Goal: Task Accomplishment & Management: Manage account settings

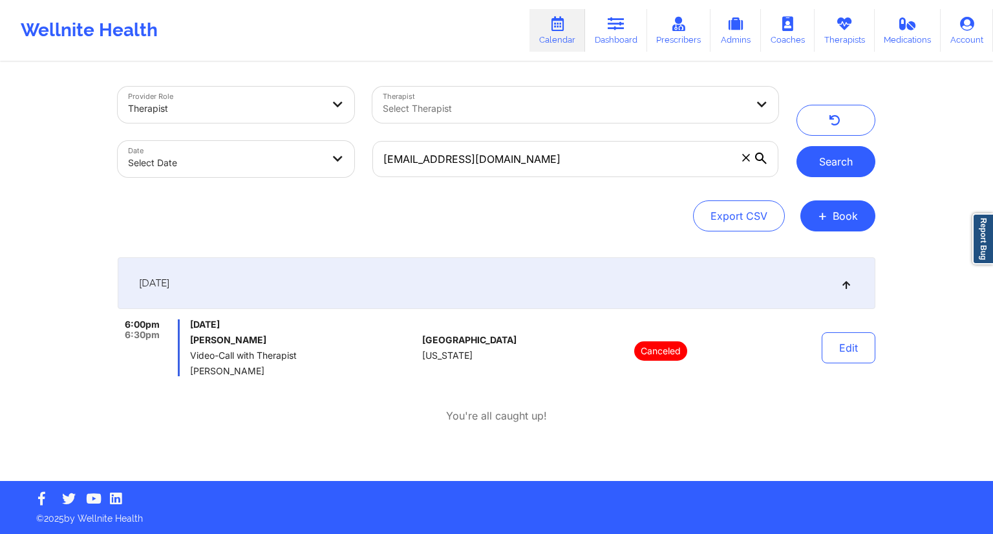
click at [809, 166] on button "Search" at bounding box center [835, 161] width 79 height 31
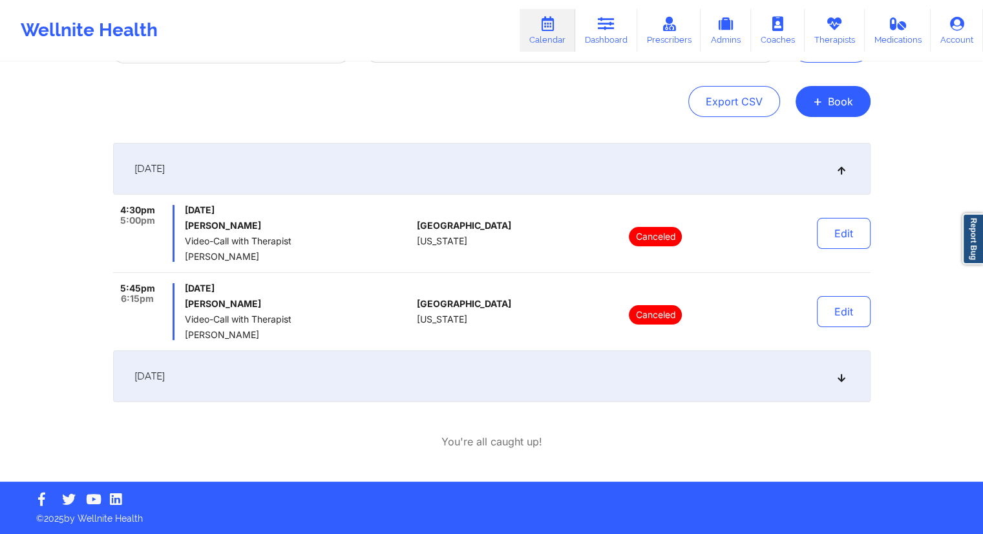
click at [372, 385] on div "[DATE]" at bounding box center [492, 376] width 758 height 52
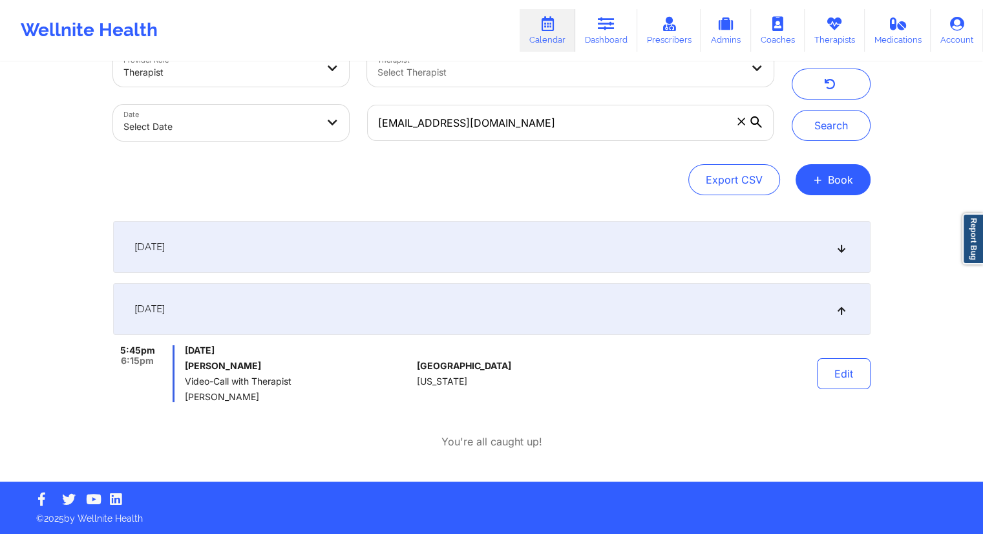
scroll to position [36, 0]
click at [486, 125] on input "[EMAIL_ADDRESS][DOMAIN_NAME]" at bounding box center [570, 123] width 406 height 36
paste input "wellnite@omarvelous"
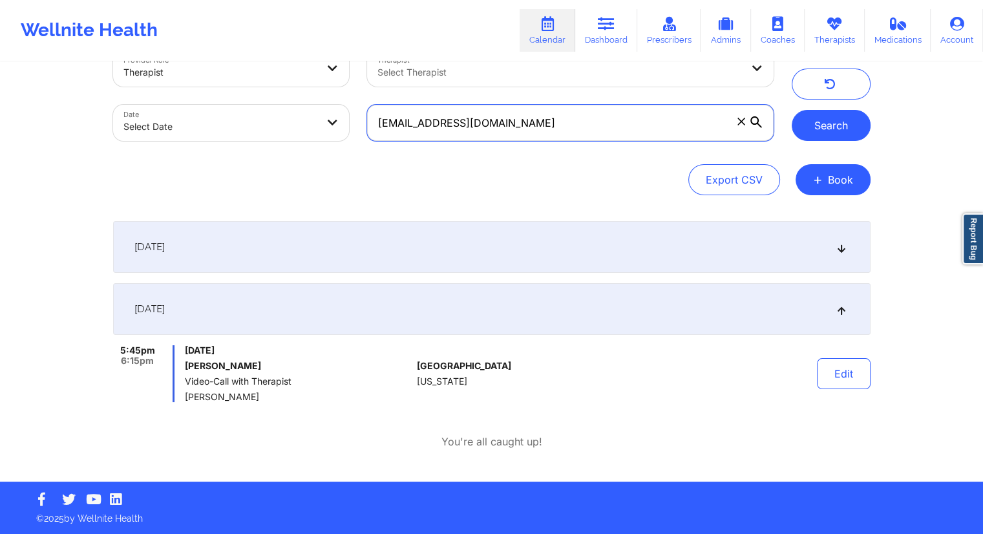
type input "[EMAIL_ADDRESS][DOMAIN_NAME]"
click at [807, 132] on button "Search" at bounding box center [831, 125] width 79 height 31
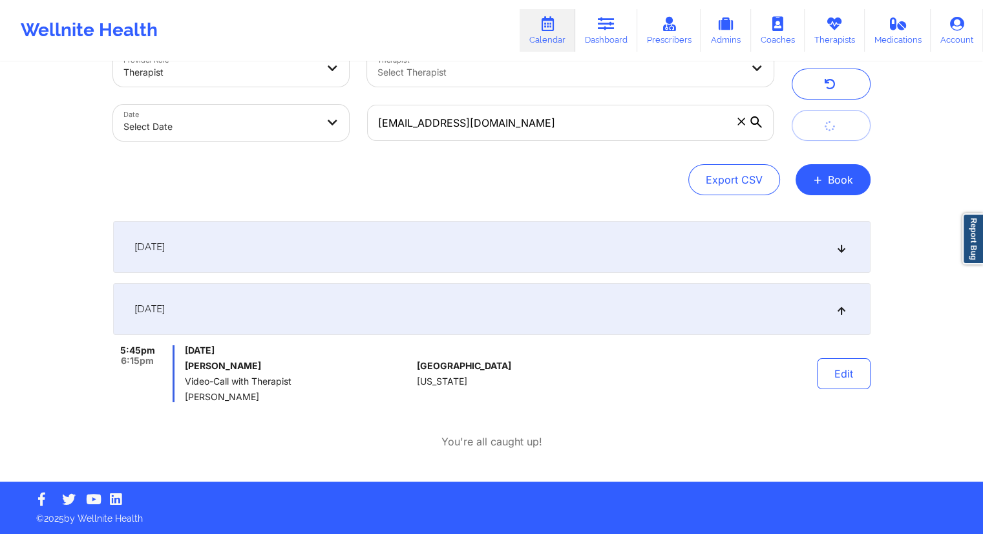
scroll to position [0, 0]
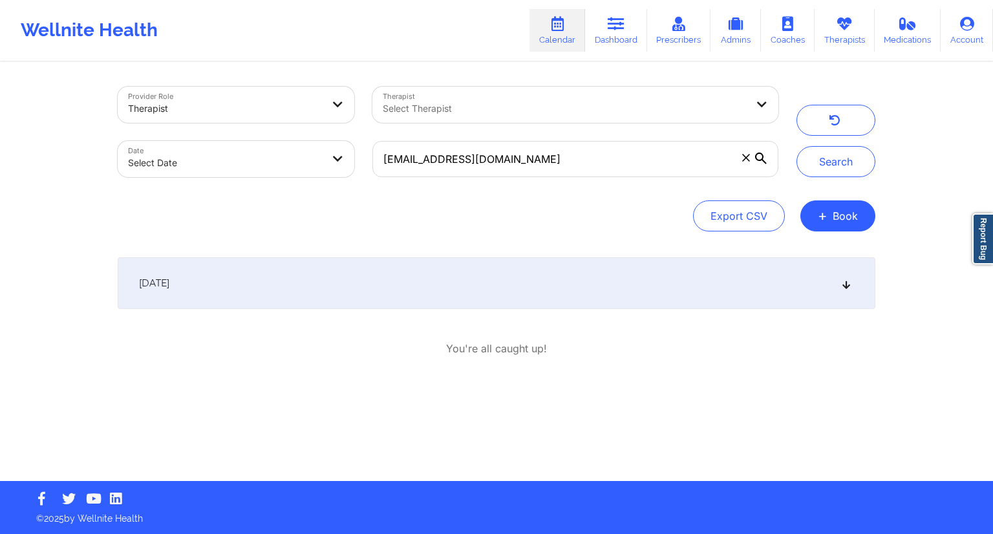
click at [453, 283] on div "[DATE]" at bounding box center [497, 283] width 758 height 52
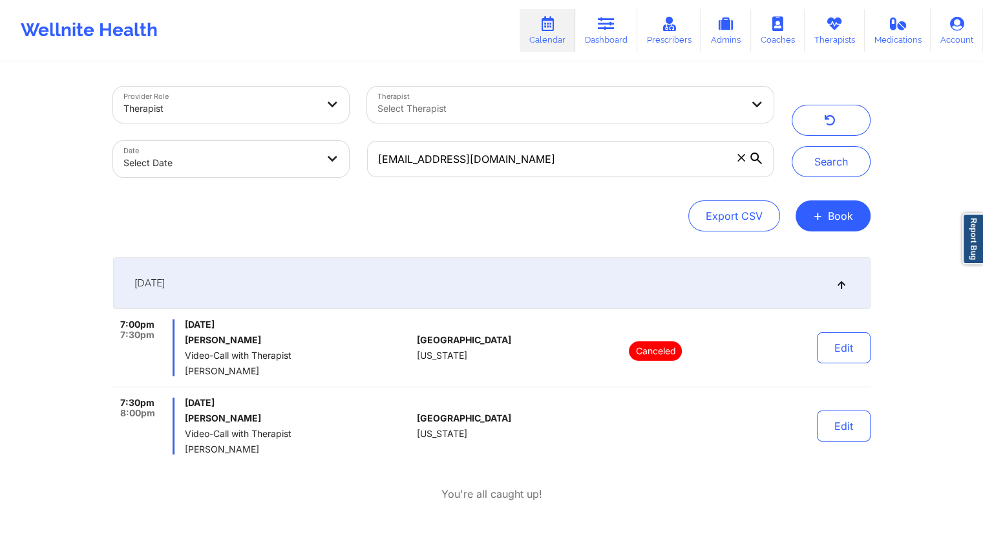
drag, startPoint x: 306, startPoint y: 407, endPoint x: 184, endPoint y: 403, distance: 122.2
click at [185, 403] on span "[DATE]" at bounding box center [298, 403] width 227 height 10
copy span "[DATE]"
drag, startPoint x: 528, startPoint y: 161, endPoint x: 359, endPoint y: 145, distance: 169.4
click at [359, 145] on div "[EMAIL_ADDRESS][DOMAIN_NAME]" at bounding box center [570, 159] width 424 height 54
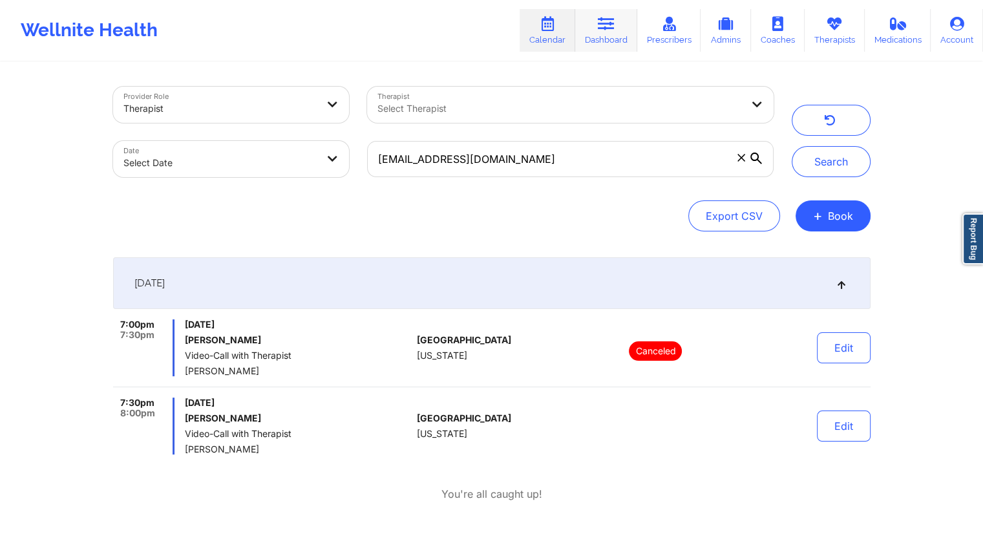
click at [593, 46] on link "Dashboard" at bounding box center [606, 30] width 62 height 43
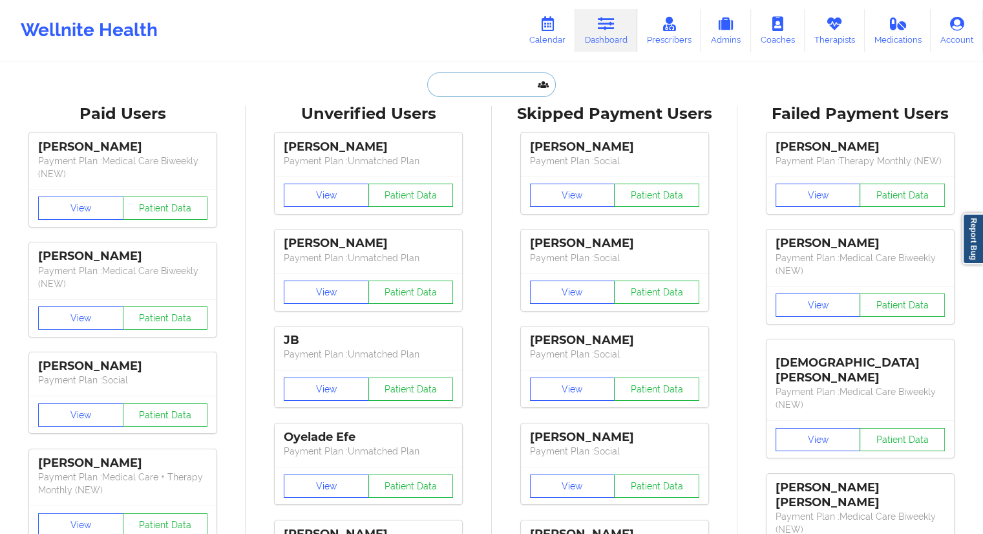
click at [481, 90] on input "text" at bounding box center [491, 84] width 128 height 25
paste input "[PERSON_NAME]"
type input "[PERSON_NAME]"
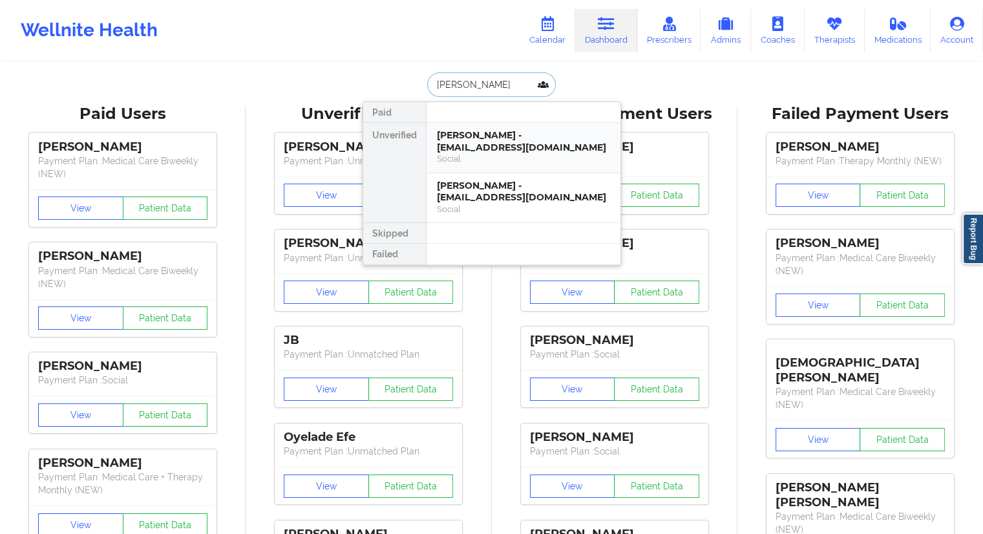
click at [465, 151] on div "[PERSON_NAME] - [EMAIL_ADDRESS][DOMAIN_NAME]" at bounding box center [523, 141] width 173 height 24
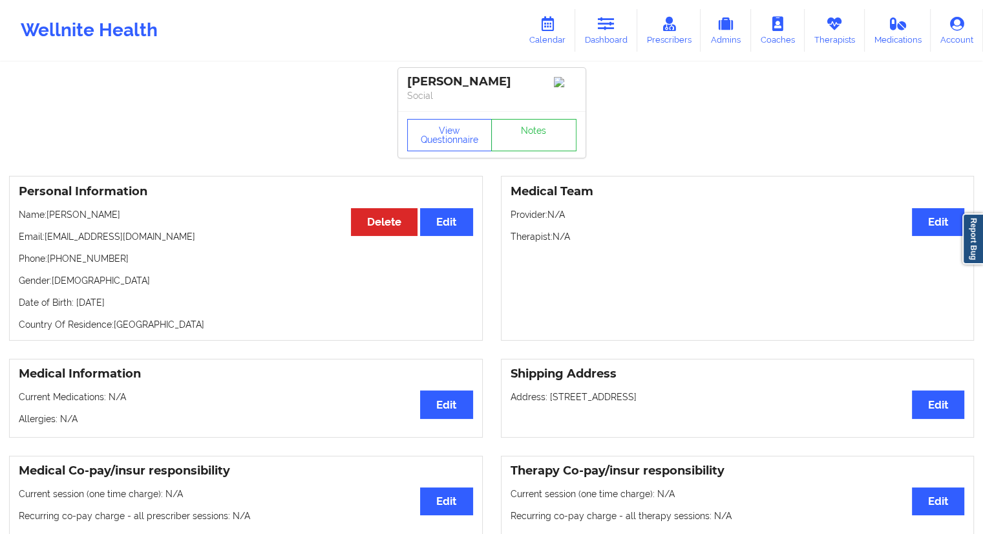
drag, startPoint x: 127, startPoint y: 215, endPoint x: 48, endPoint y: 218, distance: 78.9
click at [48, 218] on p "Name: [PERSON_NAME]" at bounding box center [246, 214] width 454 height 13
copy p "[PERSON_NAME]"
click at [606, 39] on link "Dashboard" at bounding box center [606, 30] width 62 height 43
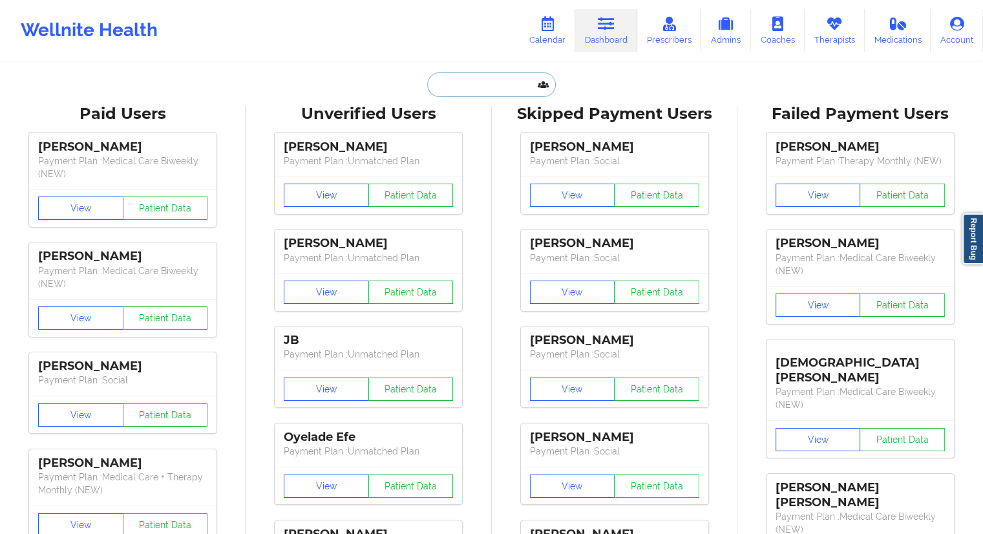
click at [487, 83] on input "text" at bounding box center [491, 84] width 128 height 25
paste input "[PERSON_NAME]"
type input "[PERSON_NAME]"
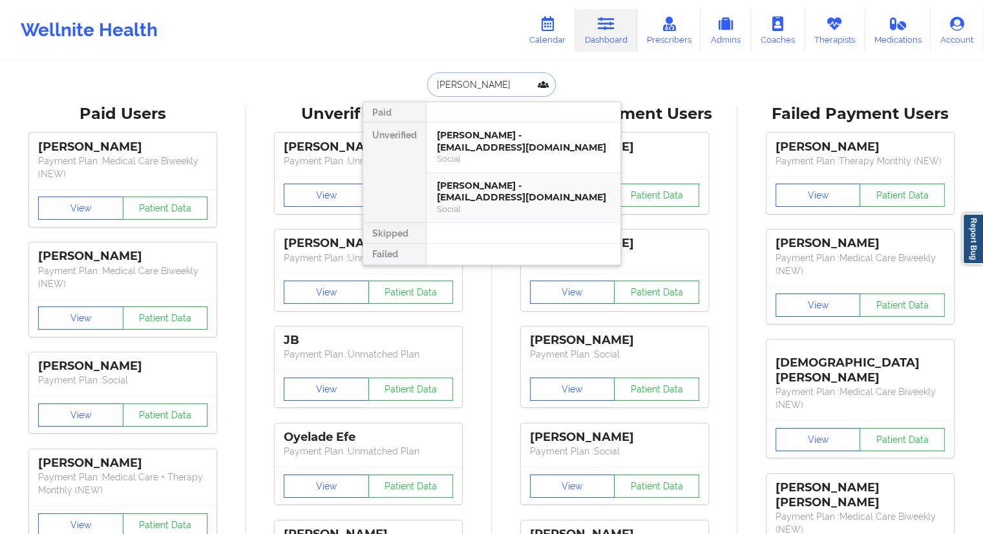
click at [473, 190] on div "[PERSON_NAME] - [EMAIL_ADDRESS][DOMAIN_NAME]" at bounding box center [523, 192] width 173 height 24
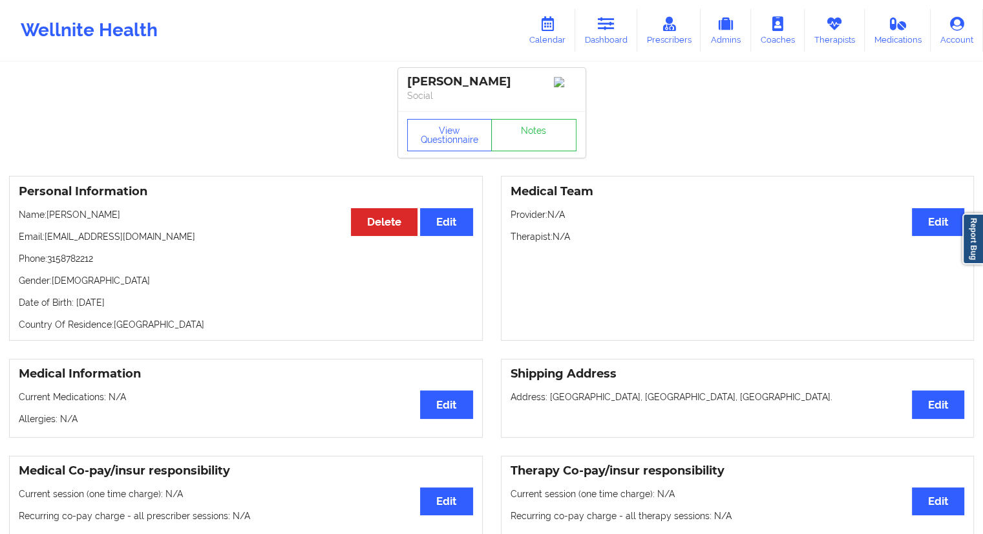
drag, startPoint x: 547, startPoint y: 39, endPoint x: 534, endPoint y: 58, distance: 22.2
click at [547, 39] on link "Calendar" at bounding box center [548, 30] width 56 height 43
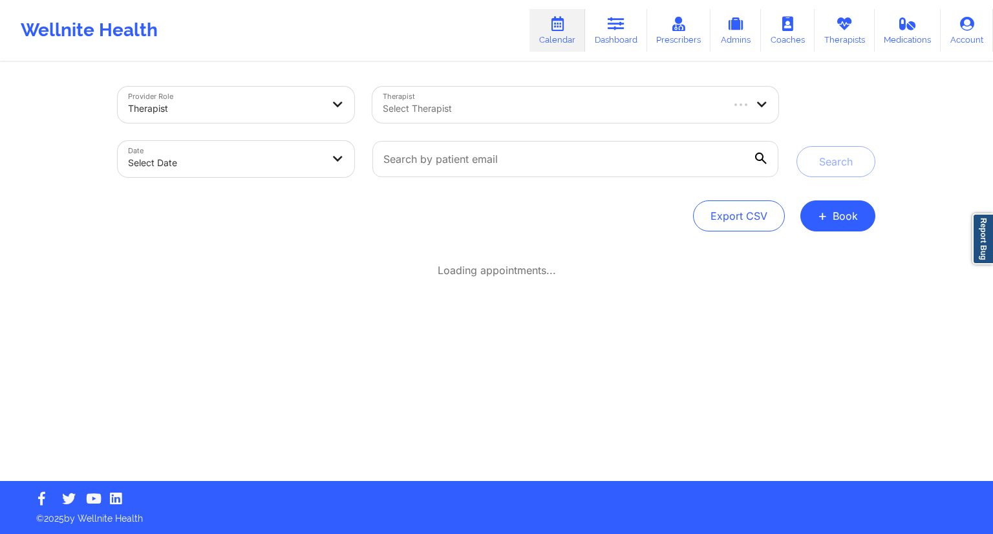
click at [484, 92] on div "Select Therapist" at bounding box center [547, 105] width 350 height 36
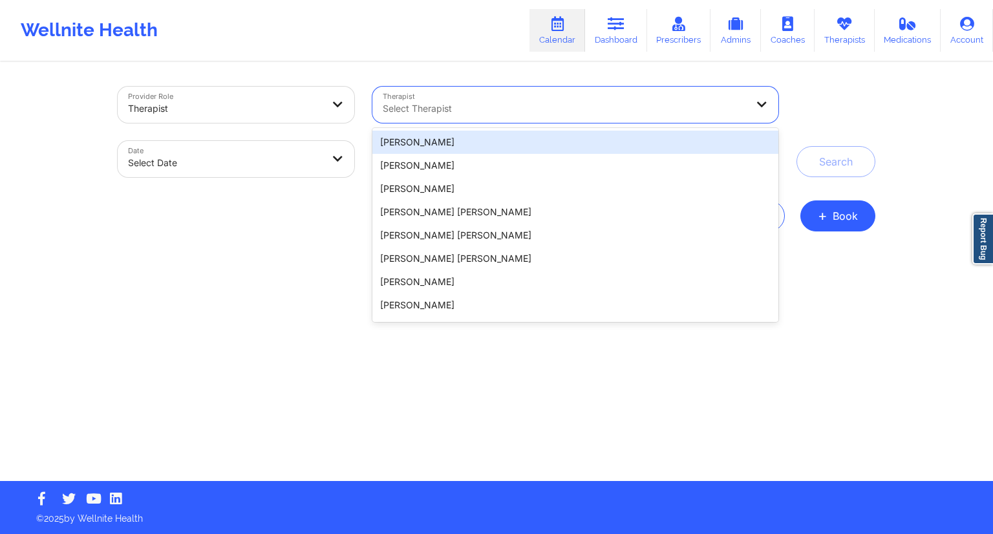
click at [526, 55] on div "Wellnite Health Calendar Dashboard Prescribers Admins Coaches Therapists Medica…" at bounding box center [496, 31] width 993 height 52
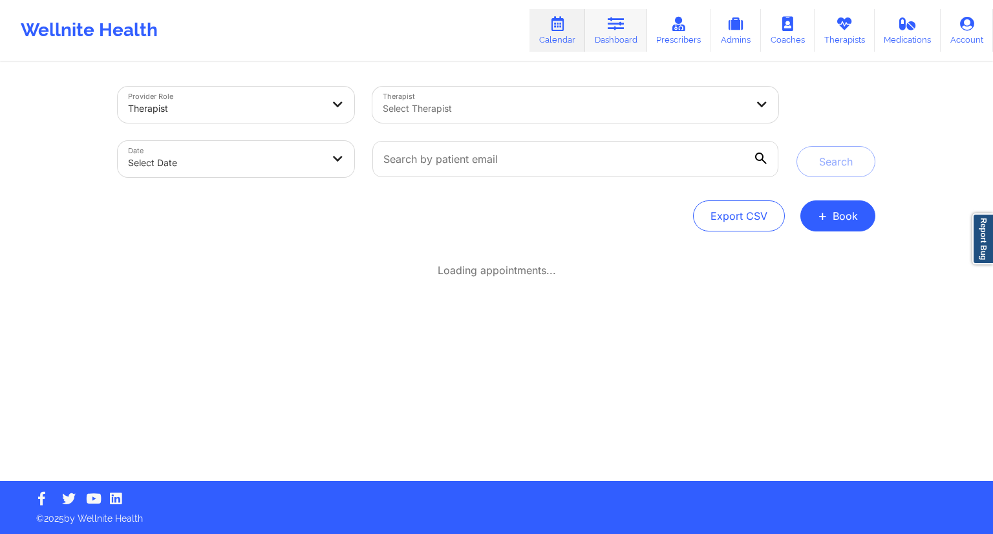
click at [603, 42] on link "Dashboard" at bounding box center [616, 30] width 62 height 43
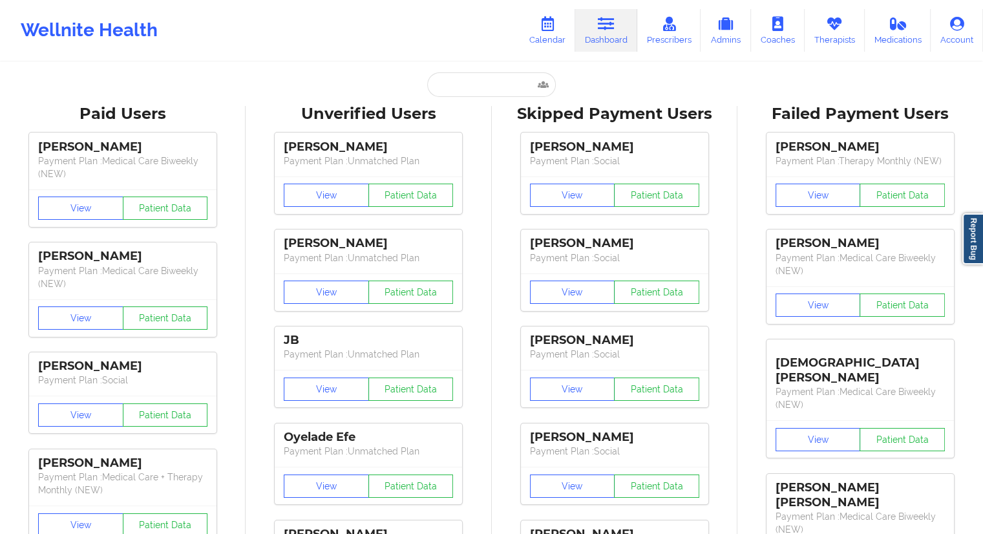
click at [455, 94] on input "text" at bounding box center [491, 84] width 128 height 25
paste input "[PERSON_NAME]"
type input "[PERSON_NAME]"
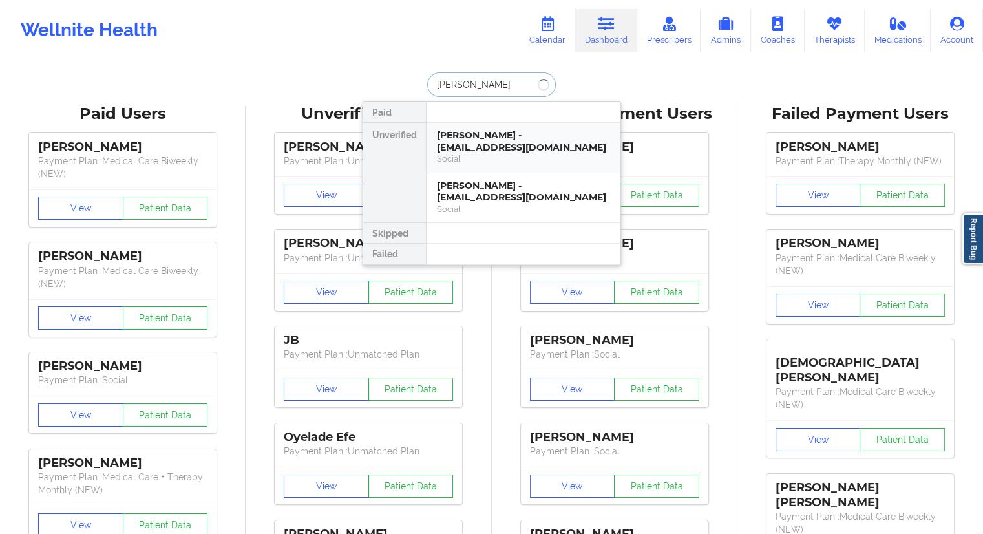
click at [480, 140] on div "[PERSON_NAME] - [EMAIL_ADDRESS][DOMAIN_NAME]" at bounding box center [523, 141] width 173 height 24
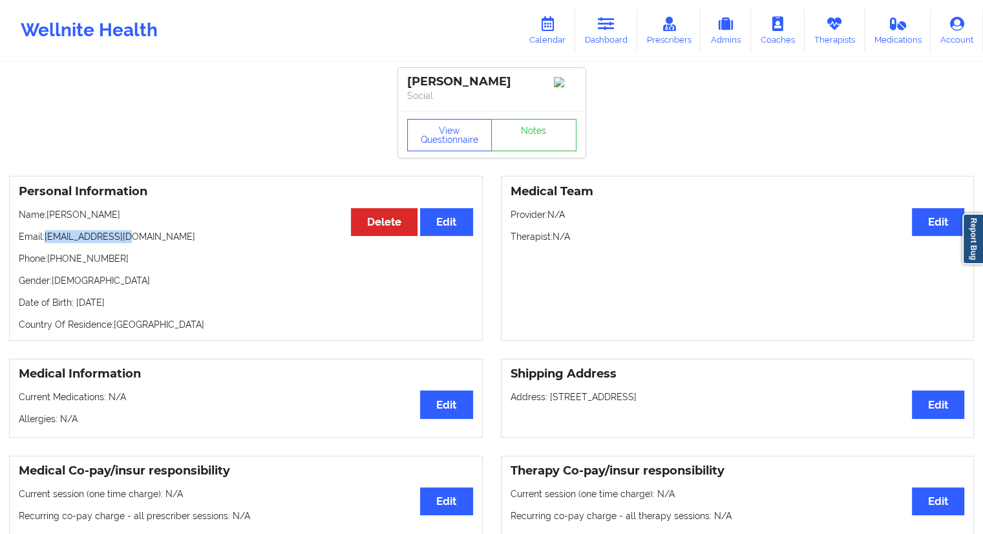
drag, startPoint x: 127, startPoint y: 237, endPoint x: 45, endPoint y: 235, distance: 82.1
click at [45, 235] on p "Email: [EMAIL_ADDRESS][DOMAIN_NAME]" at bounding box center [246, 236] width 454 height 13
copy p "[EMAIL_ADDRESS][DOMAIN_NAME]"
click at [556, 40] on link "Calendar" at bounding box center [548, 30] width 56 height 43
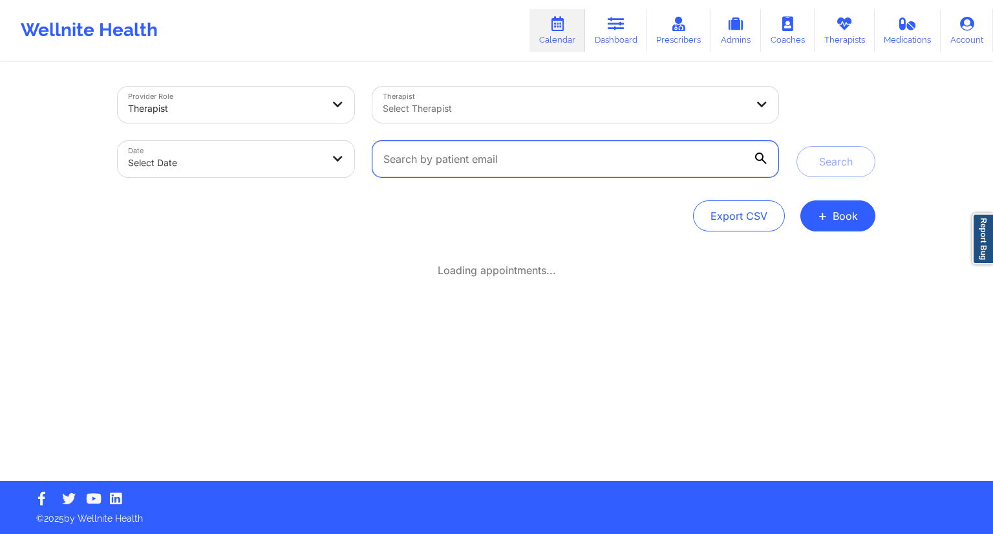
click at [454, 150] on input "text" at bounding box center [575, 159] width 406 height 36
paste input "[EMAIL_ADDRESS][DOMAIN_NAME]"
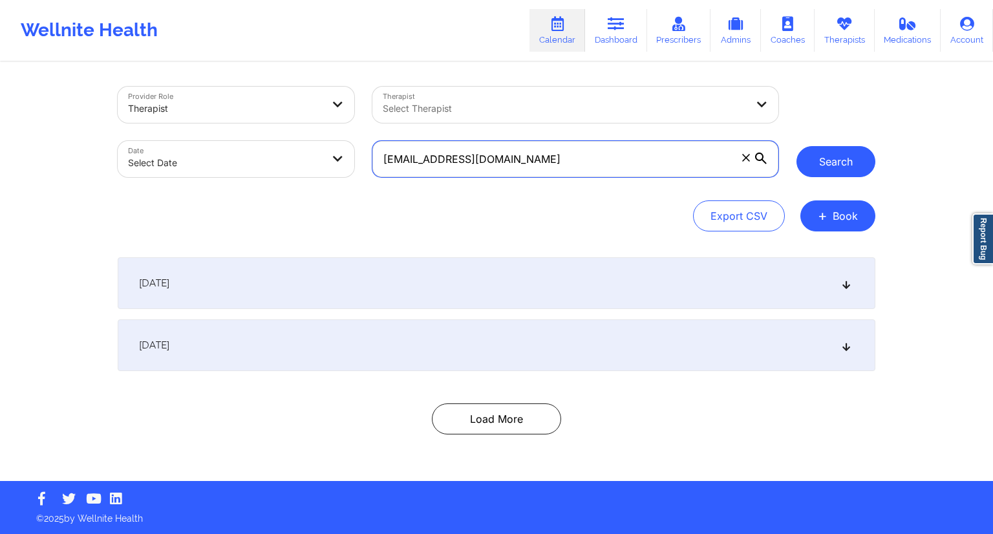
type input "[EMAIL_ADDRESS][DOMAIN_NAME]"
click at [820, 167] on button "Search" at bounding box center [835, 161] width 79 height 31
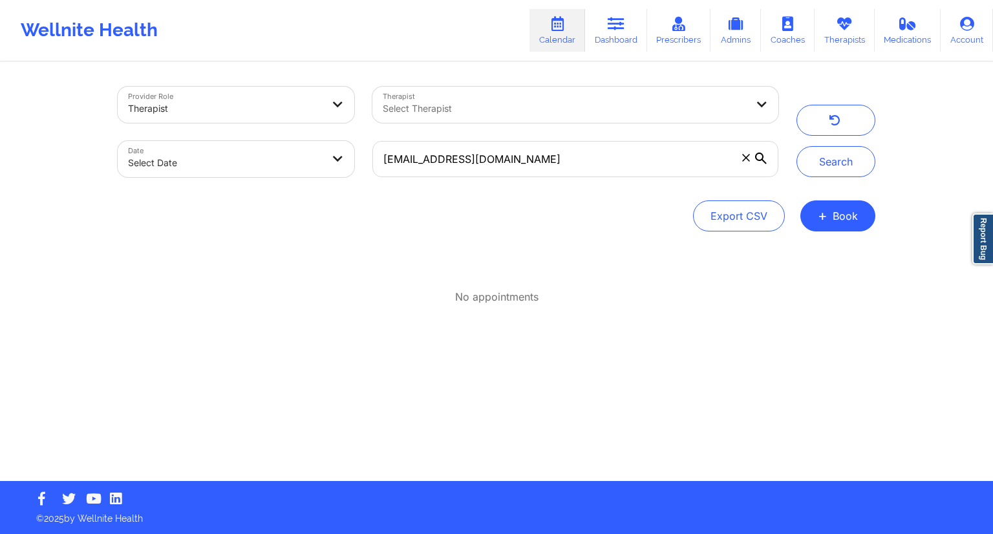
click at [461, 244] on div "Provider Role Therapist Therapist Select Therapist Date Select Date [EMAIL_ADDR…" at bounding box center [497, 272] width 776 height 418
click at [826, 166] on button "Search" at bounding box center [835, 161] width 79 height 31
click at [617, 32] on link "Dashboard" at bounding box center [616, 30] width 62 height 43
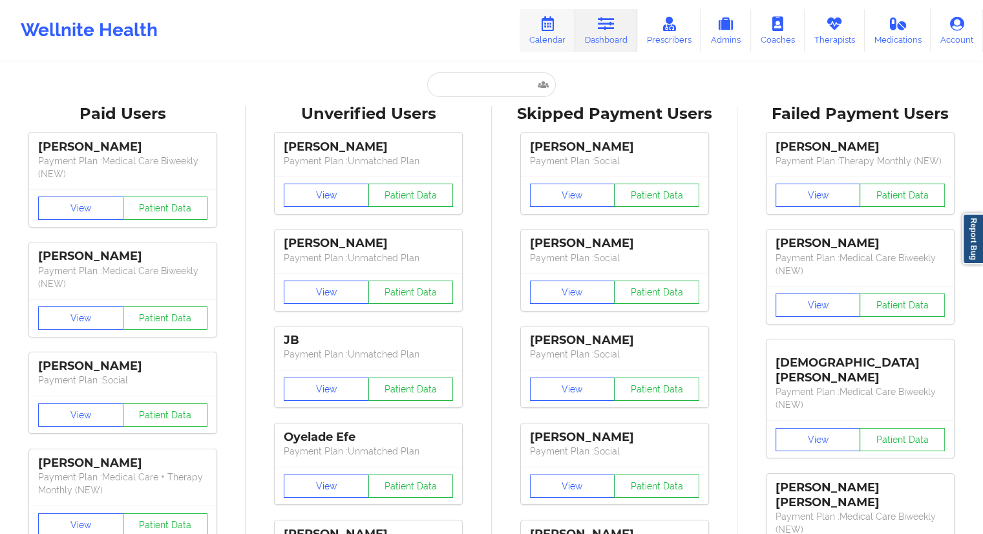
click at [570, 32] on link "Calendar" at bounding box center [548, 30] width 56 height 43
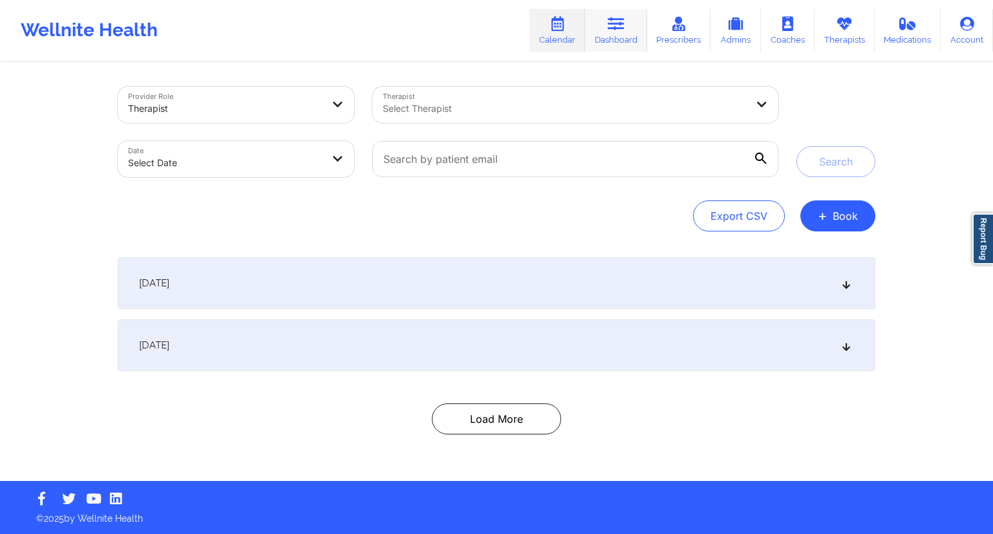
click at [597, 39] on link "Dashboard" at bounding box center [616, 30] width 62 height 43
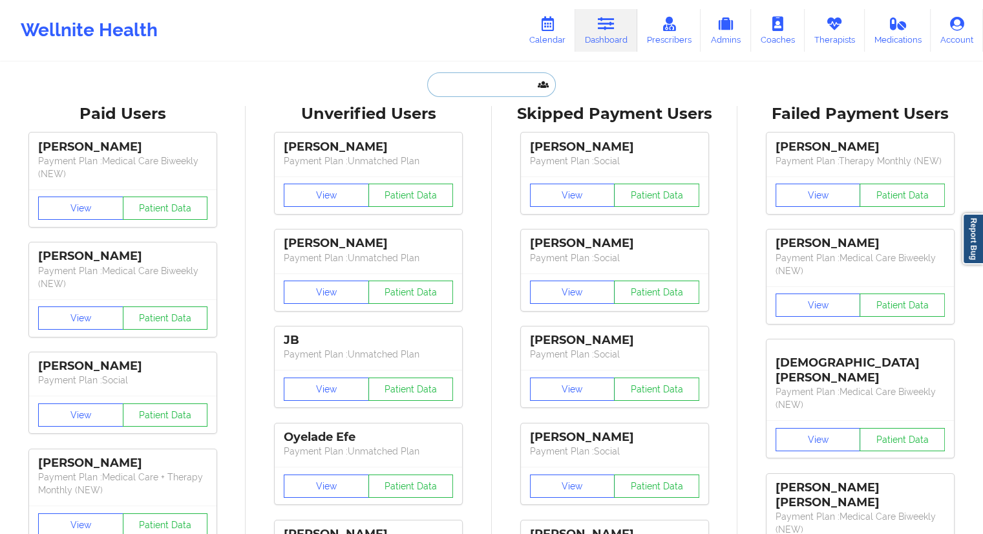
click at [506, 83] on input "text" at bounding box center [491, 84] width 128 height 25
paste input "[EMAIL_ADDRESS][DOMAIN_NAME]"
type input "[EMAIL_ADDRESS][DOMAIN_NAME]"
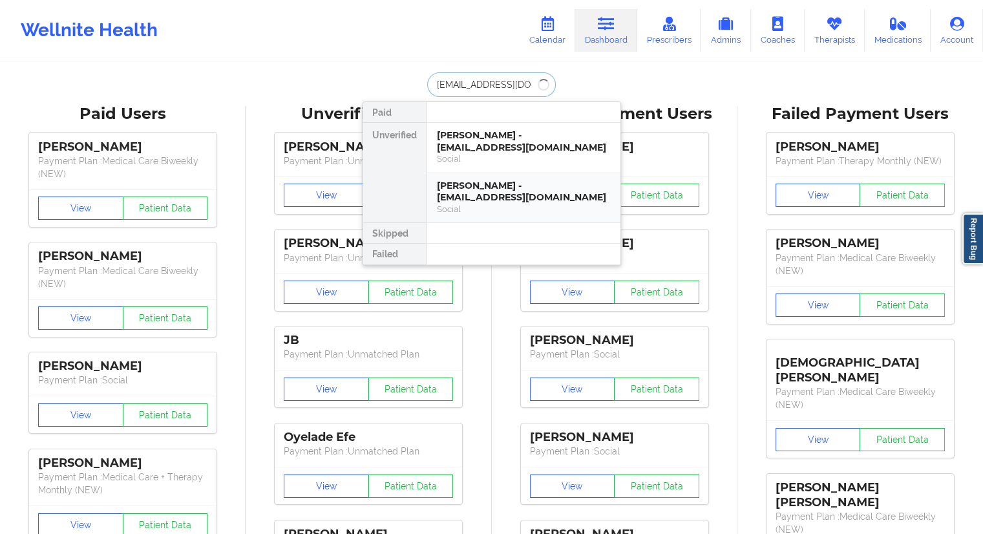
click at [464, 187] on div "[PERSON_NAME] - [EMAIL_ADDRESS][DOMAIN_NAME]" at bounding box center [523, 192] width 173 height 24
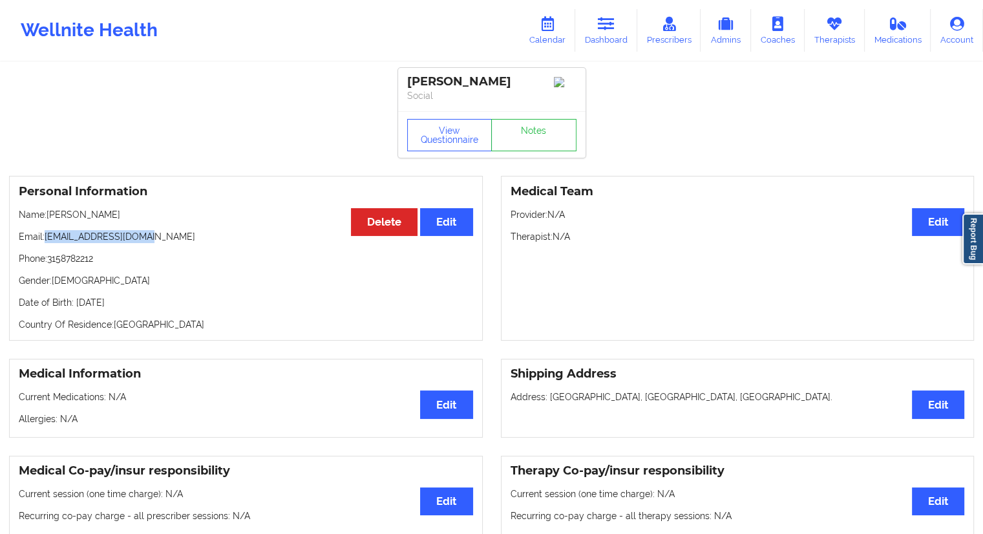
drag, startPoint x: 150, startPoint y: 242, endPoint x: 47, endPoint y: 244, distance: 103.5
click at [47, 243] on p "Email: [EMAIL_ADDRESS][DOMAIN_NAME]" at bounding box center [246, 236] width 454 height 13
copy p "[EMAIL_ADDRESS][DOMAIN_NAME]"
click at [593, 46] on link "Dashboard" at bounding box center [606, 30] width 62 height 43
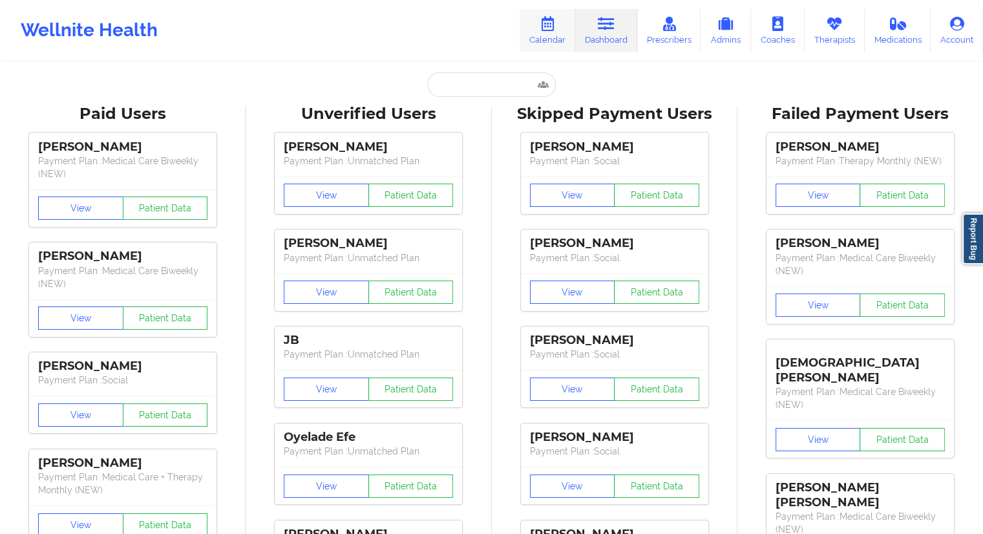
click at [559, 50] on link "Calendar" at bounding box center [548, 30] width 56 height 43
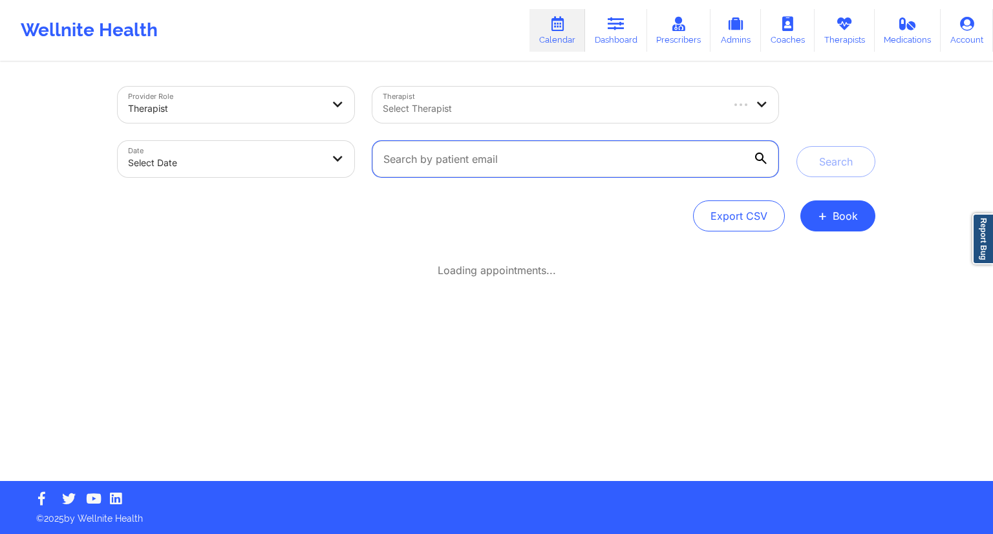
click at [489, 162] on input "text" at bounding box center [575, 159] width 406 height 36
paste input "[EMAIL_ADDRESS][DOMAIN_NAME]"
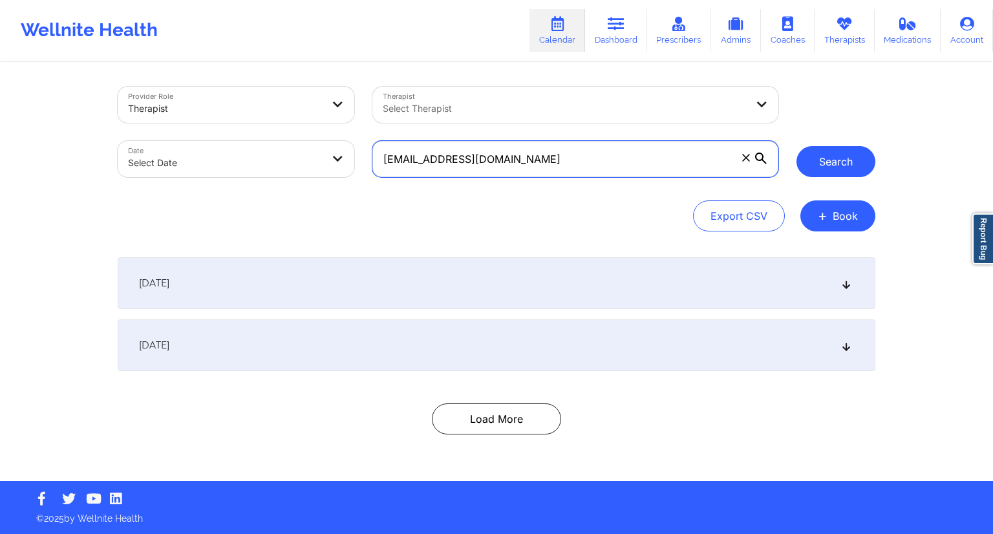
type input "[EMAIL_ADDRESS][DOMAIN_NAME]"
click at [841, 174] on button "Search" at bounding box center [835, 161] width 79 height 31
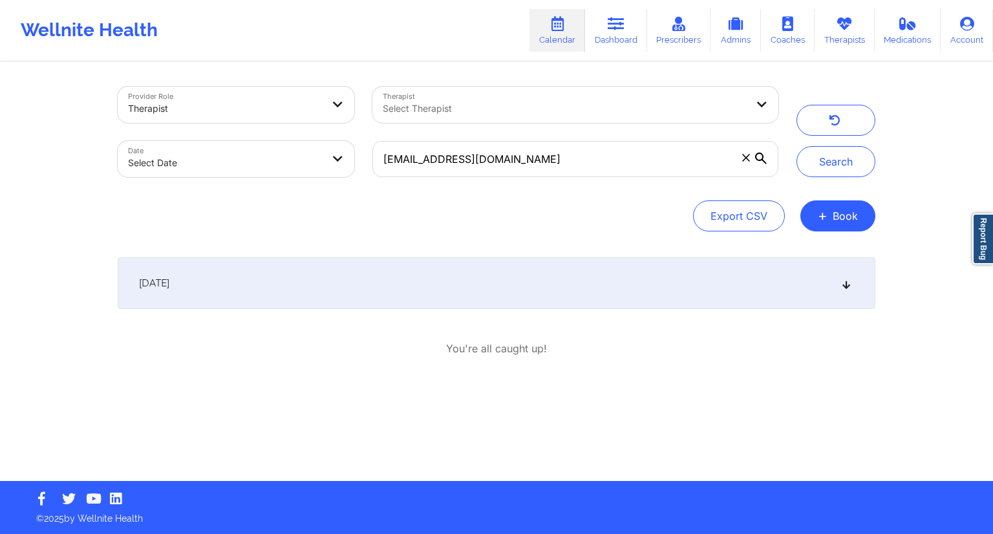
click at [743, 274] on div "[DATE]" at bounding box center [497, 283] width 758 height 52
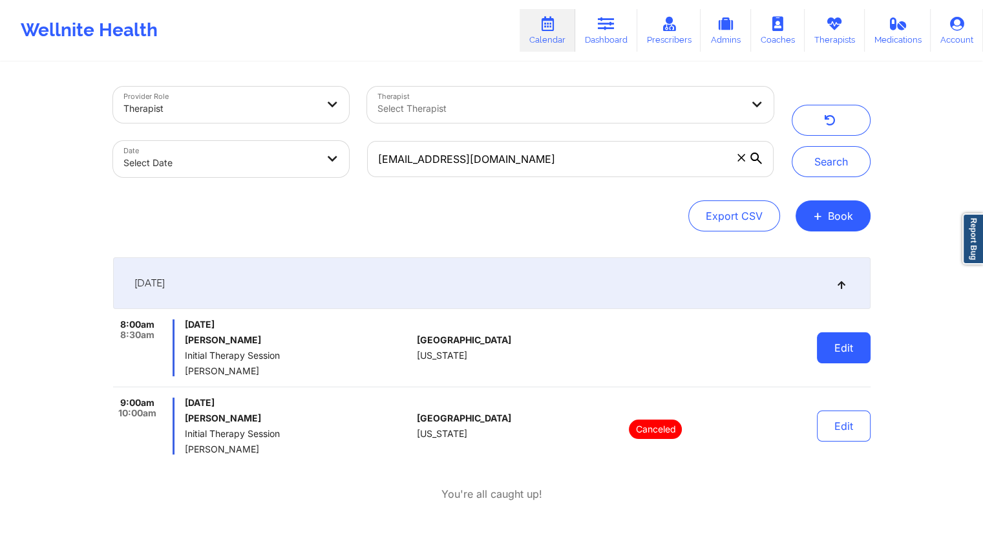
click at [829, 339] on button "Edit" at bounding box center [844, 347] width 54 height 31
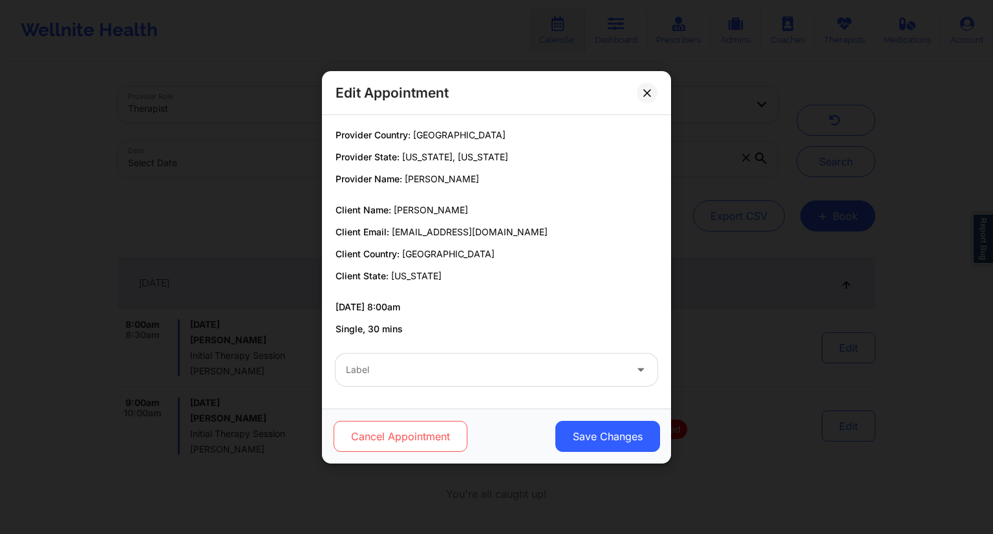
click at [394, 427] on button "Cancel Appointment" at bounding box center [401, 436] width 134 height 31
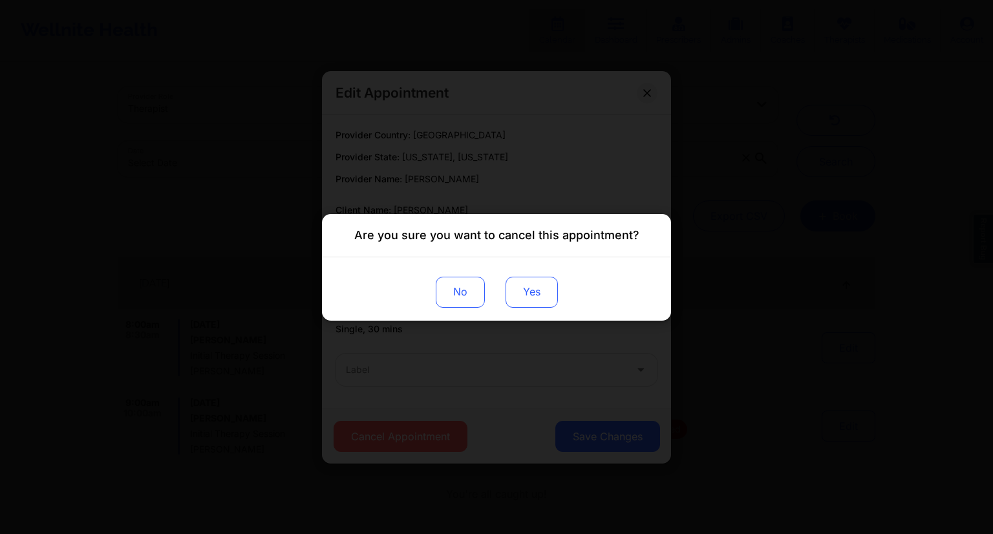
click at [515, 303] on button "Yes" at bounding box center [532, 291] width 52 height 31
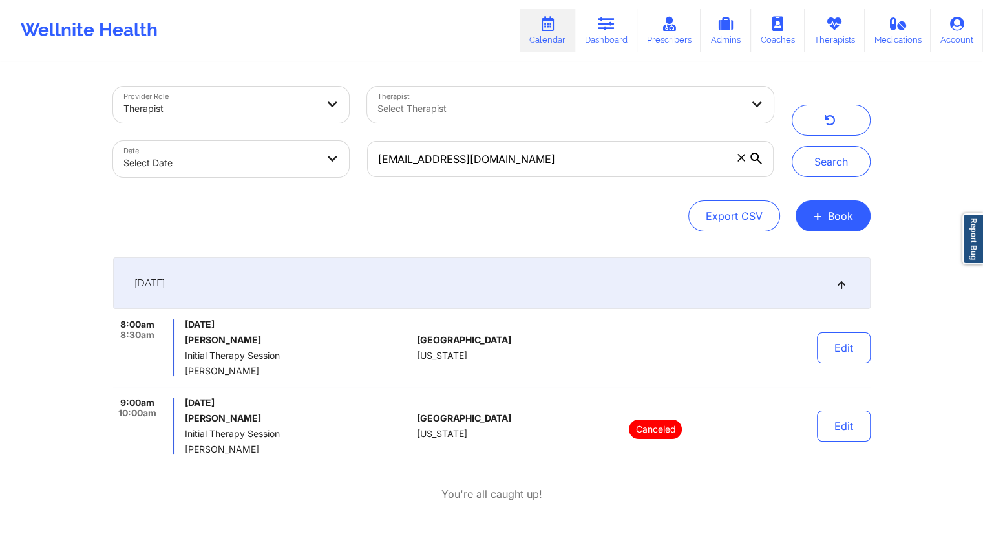
drag, startPoint x: 261, startPoint y: 367, endPoint x: 186, endPoint y: 373, distance: 75.9
click at [186, 373] on span "[PERSON_NAME]" at bounding box center [298, 371] width 227 height 10
copy span "[PERSON_NAME]"
drag, startPoint x: 517, startPoint y: 159, endPoint x: 375, endPoint y: 160, distance: 142.2
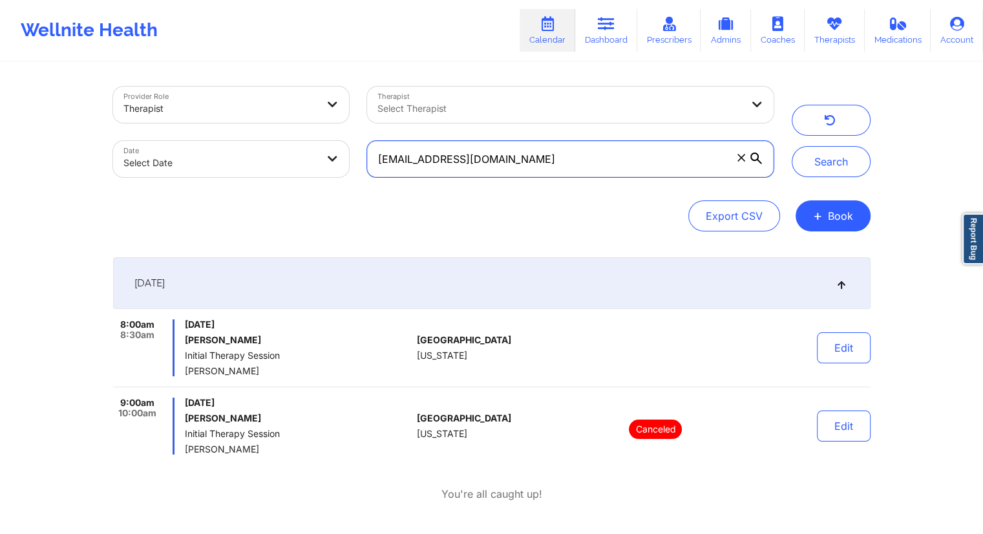
click at [375, 160] on input "[EMAIL_ADDRESS][DOMAIN_NAME]" at bounding box center [570, 159] width 406 height 36
click at [596, 35] on link "Dashboard" at bounding box center [606, 30] width 62 height 43
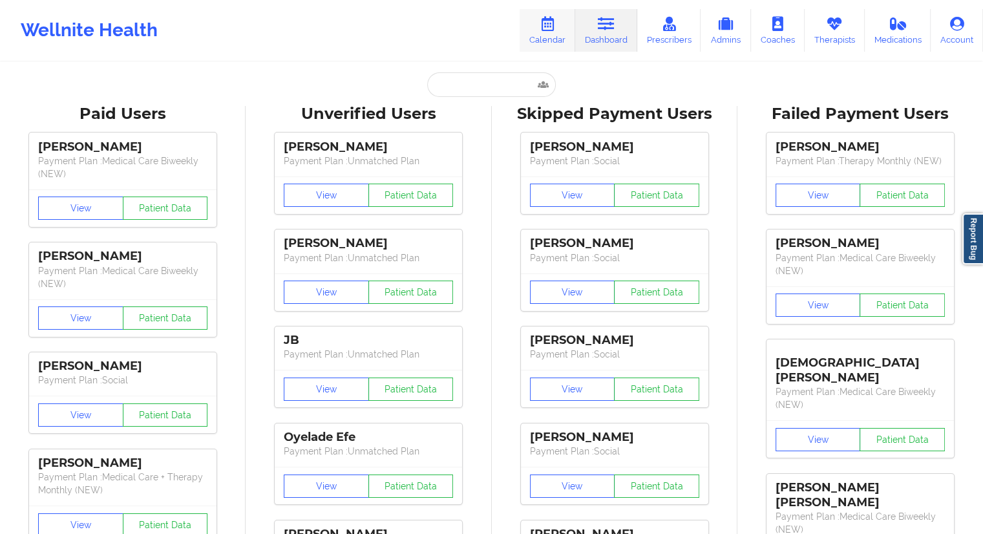
click at [543, 41] on link "Calendar" at bounding box center [548, 30] width 56 height 43
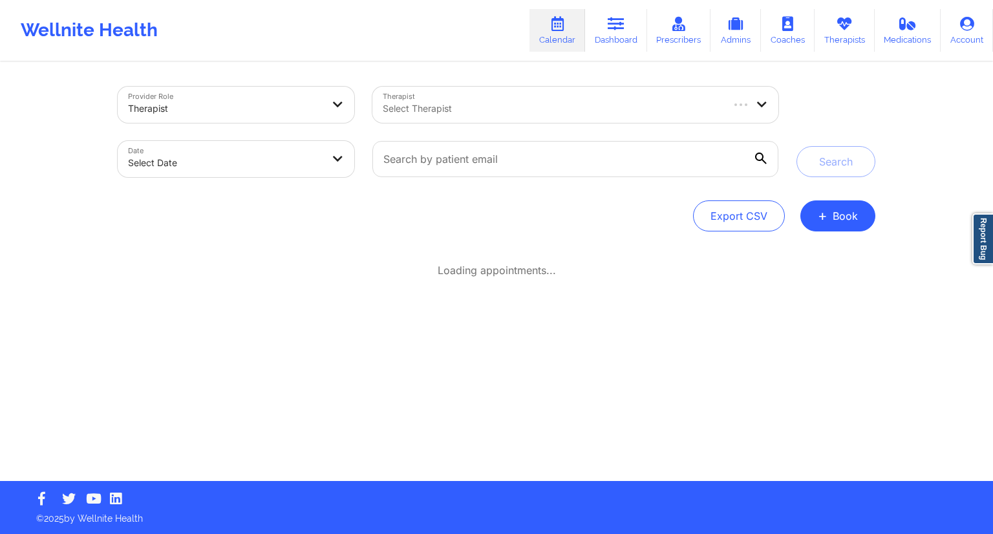
click at [484, 82] on div "Therapist Select Therapist" at bounding box center [575, 105] width 424 height 54
click at [455, 154] on input "text" at bounding box center [575, 159] width 406 height 36
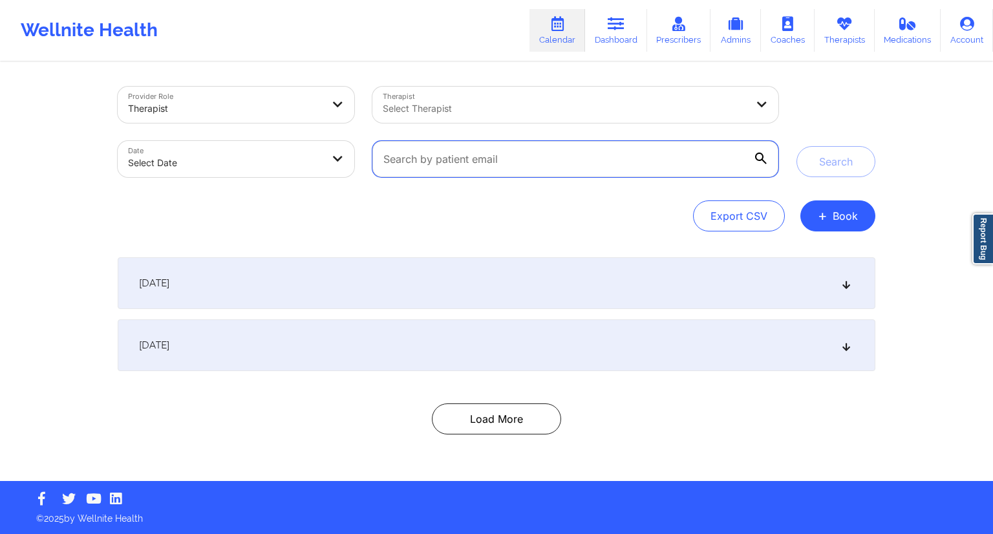
paste input "[EMAIL_ADDRESS][DOMAIN_NAME]"
type input "[EMAIL_ADDRESS][DOMAIN_NAME]"
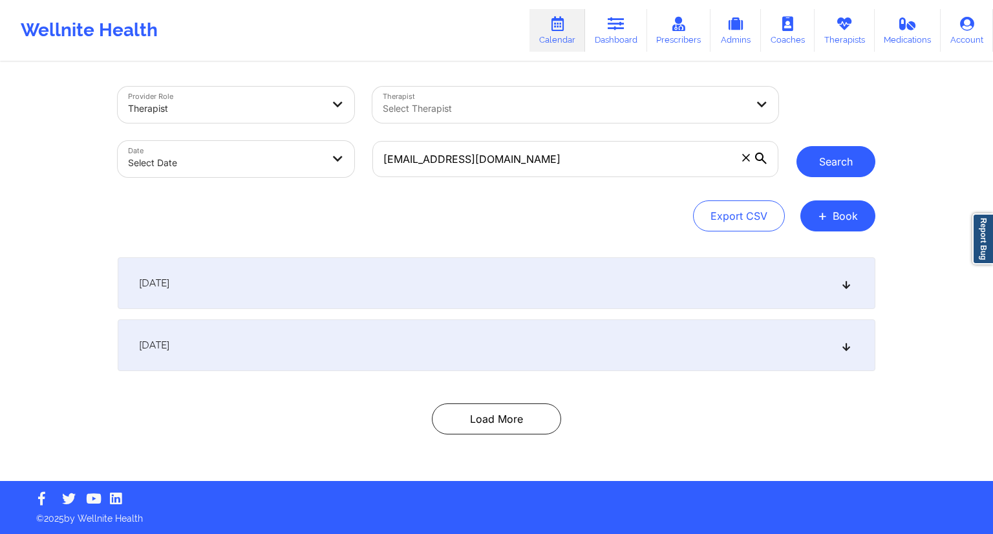
click at [809, 164] on button "Search" at bounding box center [835, 161] width 79 height 31
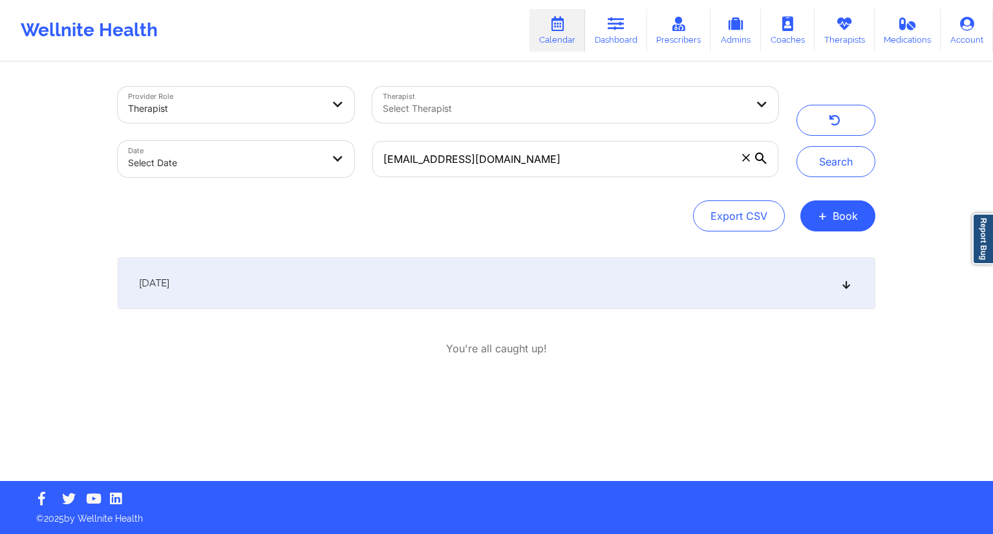
click at [420, 277] on div "[DATE]" at bounding box center [497, 283] width 758 height 52
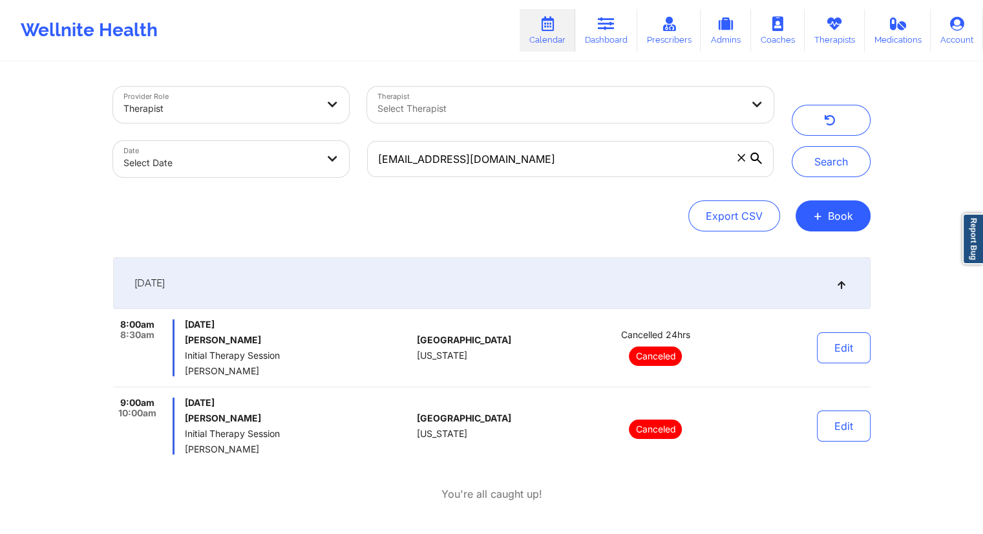
drag, startPoint x: 219, startPoint y: 373, endPoint x: 184, endPoint y: 372, distance: 34.9
click at [184, 372] on div "8:00am 8:30am [DATE] [PERSON_NAME] Initial Therapy Session [PERSON_NAME]" at bounding box center [262, 347] width 299 height 57
copy span "[PERSON_NAME]"
drag, startPoint x: 212, startPoint y: 339, endPoint x: 184, endPoint y: 339, distance: 28.4
click at [184, 339] on div "8:00am 8:30am [DATE] [PERSON_NAME] Initial Therapy Session [PERSON_NAME]" at bounding box center [262, 347] width 299 height 57
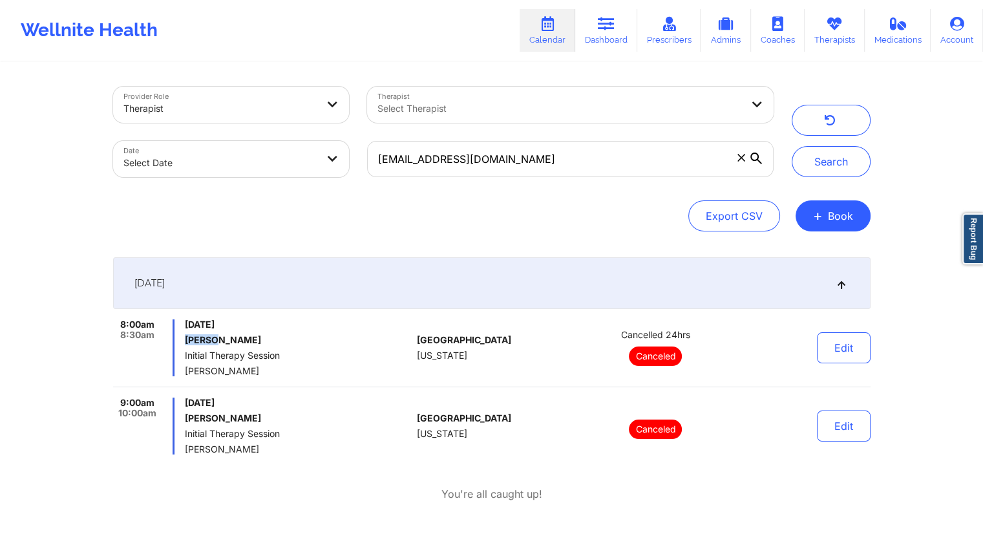
copy h6 "KIRILL"
drag, startPoint x: 284, startPoint y: 340, endPoint x: 187, endPoint y: 341, distance: 97.6
click at [187, 341] on h6 "[PERSON_NAME]" at bounding box center [298, 340] width 227 height 10
copy h6 "[PERSON_NAME]"
click at [595, 33] on link "Dashboard" at bounding box center [606, 30] width 62 height 43
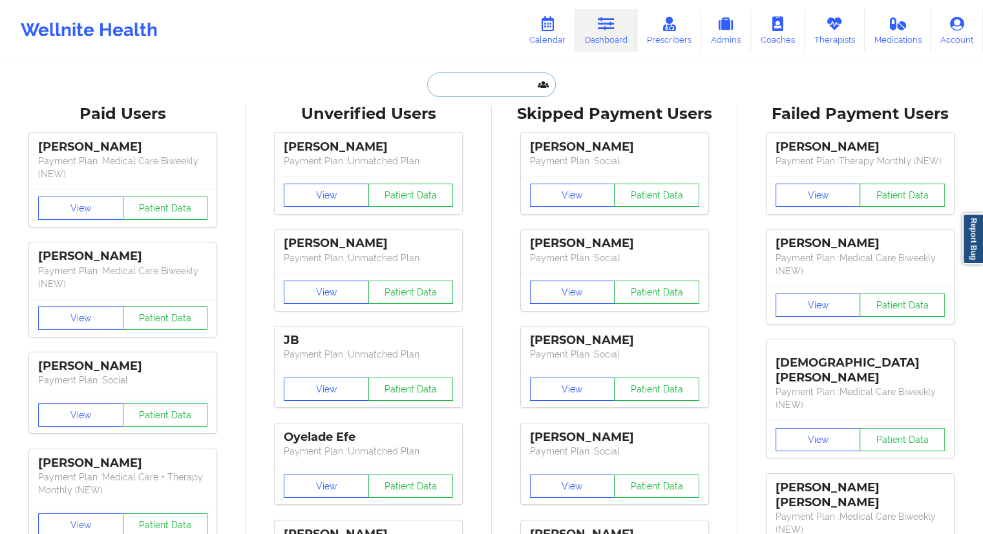
click at [465, 89] on input "text" at bounding box center [491, 84] width 128 height 25
paste input "[PERSON_NAME]"
type input "[PERSON_NAME]"
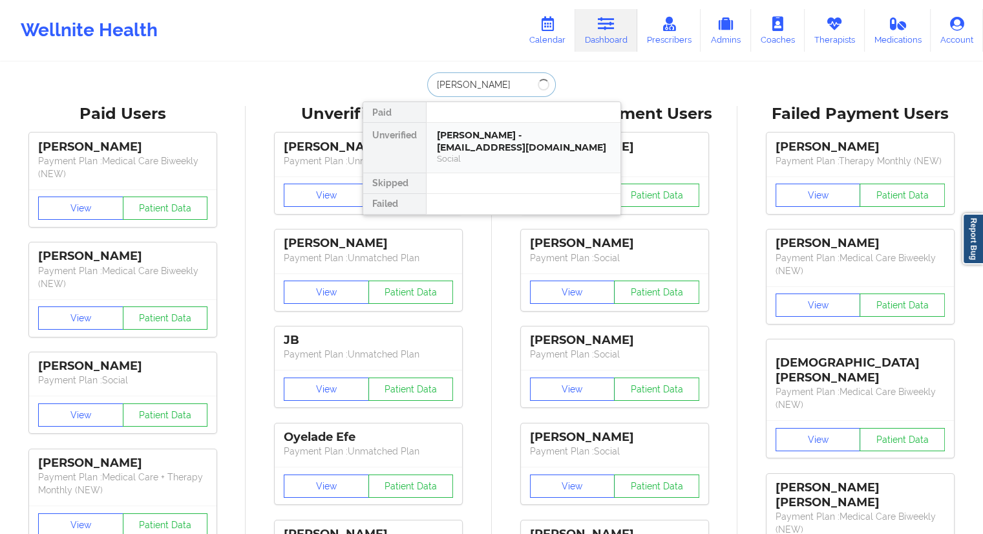
click at [462, 139] on div "[PERSON_NAME] - [EMAIL_ADDRESS][DOMAIN_NAME]" at bounding box center [523, 141] width 173 height 24
